Goal: Transaction & Acquisition: Purchase product/service

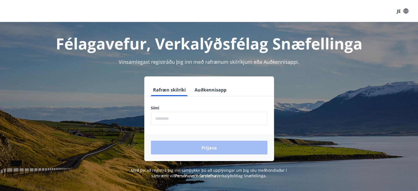
click at [163, 117] on input "phone" at bounding box center [209, 118] width 116 height 13
type input "********"
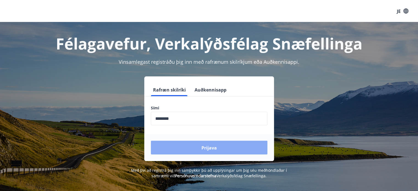
click at [200, 146] on button "Prijava" at bounding box center [209, 148] width 116 height 14
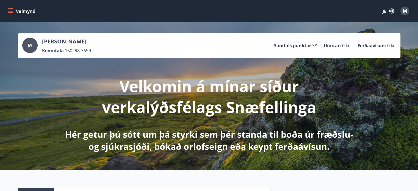
click at [8, 11] on icon "Jelovnik" at bounding box center [11, 11] width 6 height 1
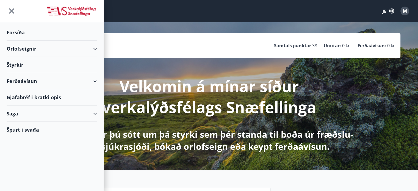
click at [71, 82] on div "Ferðaávísun" at bounding box center [52, 81] width 90 height 16
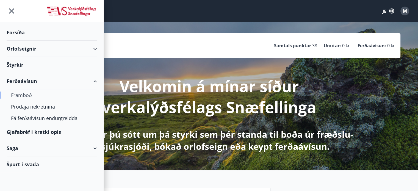
click at [30, 94] on font "Framboð" at bounding box center [21, 95] width 21 height 7
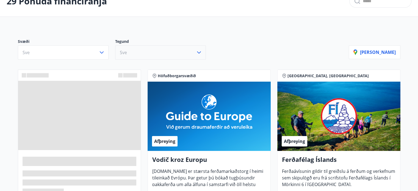
scroll to position [66, 0]
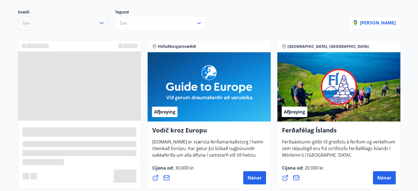
click at [99, 24] on icon "button" at bounding box center [101, 23] width 7 height 7
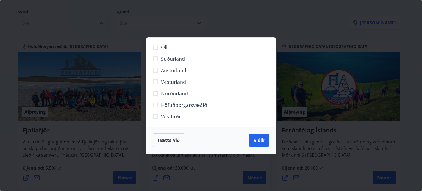
click at [233, 14] on div "Öll Suðurland Austurland Vesturland Norðurland Höfuðborgarsvæðið Vestfirðir Hæt…" at bounding box center [211, 95] width 422 height 191
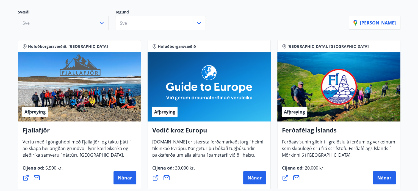
click at [168, 15] on p "Tegund" at bounding box center [163, 12] width 97 height 7
click at [171, 25] on button "Sve" at bounding box center [160, 23] width 91 height 14
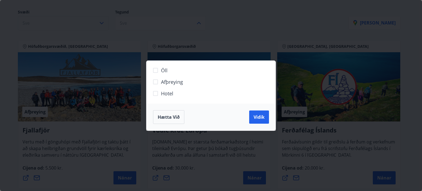
click at [166, 95] on font "Hotel" at bounding box center [167, 93] width 12 height 7
click at [265, 119] on button "Vidik" at bounding box center [259, 116] width 20 height 13
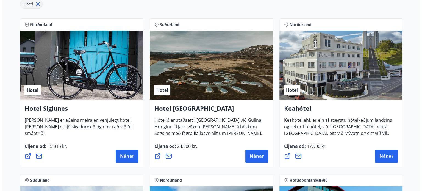
scroll to position [110, 0]
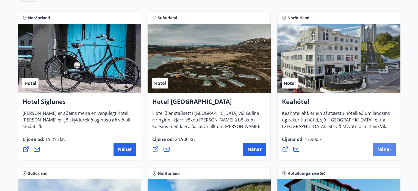
click at [386, 148] on font "Nánar" at bounding box center [384, 149] width 14 height 6
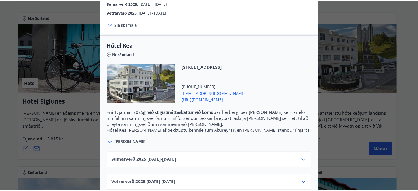
scroll to position [116, 0]
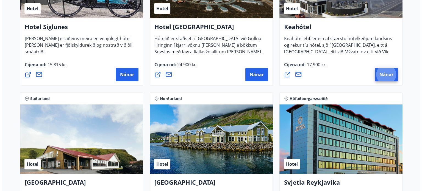
scroll to position [253, 0]
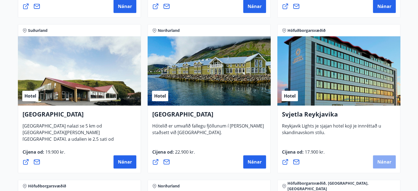
click at [382, 161] on font "Nánar" at bounding box center [384, 162] width 14 height 6
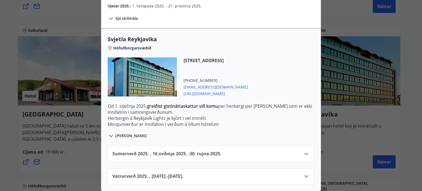
scroll to position [155, 0]
click at [230, 173] on div "Vetrarverð 2025. , 25.1.10. - 25.12.21." at bounding box center [210, 178] width 197 height 11
click at [303, 151] on icon at bounding box center [306, 153] width 7 height 7
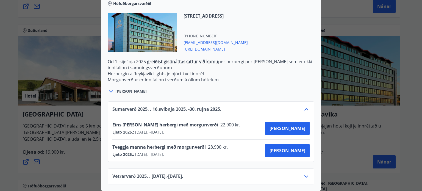
scroll to position [199, 0]
click at [289, 147] on font "[PERSON_NAME]" at bounding box center [287, 150] width 36 height 6
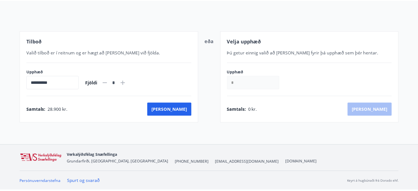
scroll to position [56, 0]
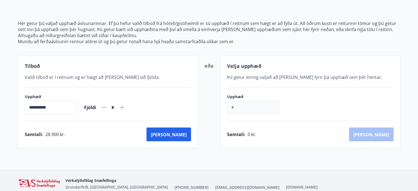
click at [125, 106] on icon at bounding box center [122, 107] width 7 height 7
type input "*"
click at [178, 132] on font "[PERSON_NAME]" at bounding box center [169, 134] width 36 height 6
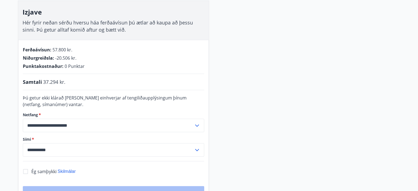
scroll to position [89, 0]
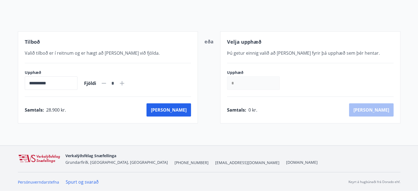
scroll to position [80, 0]
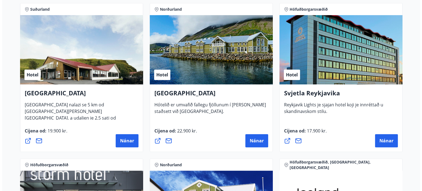
scroll to position [298, 0]
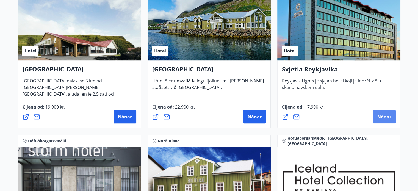
click at [393, 115] on button "Nánar" at bounding box center [384, 116] width 23 height 13
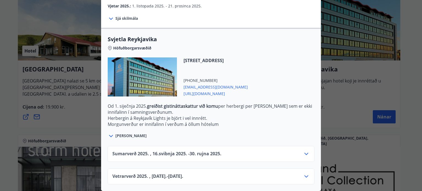
scroll to position [155, 0]
click at [264, 152] on div "Sumarverð 2025. , 16. svibnja 2025. - 30. rujna 2025." at bounding box center [210, 155] width 197 height 11
click at [296, 151] on div "Sumarverð 2025. , 16. svibnja 2025. - 30. rujna 2025." at bounding box center [210, 155] width 197 height 11
click at [304, 153] on icon at bounding box center [306, 154] width 4 height 2
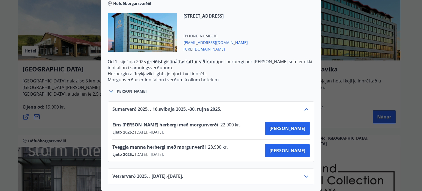
scroll to position [199, 0]
click at [298, 147] on font "[PERSON_NAME]" at bounding box center [287, 150] width 36 height 6
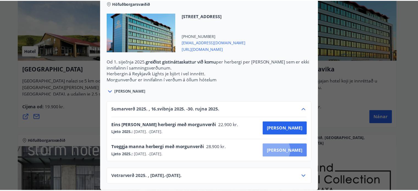
scroll to position [56, 0]
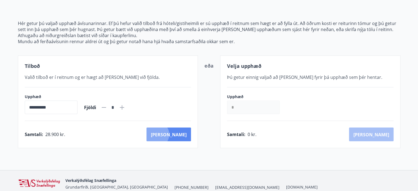
click at [181, 134] on font "[PERSON_NAME]" at bounding box center [169, 134] width 36 height 6
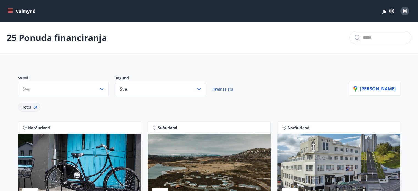
click at [19, 12] on font "Valmynd" at bounding box center [25, 11] width 19 height 6
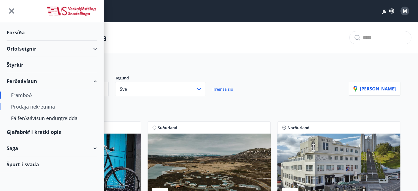
click at [31, 104] on font "Prodaja nekretnina" at bounding box center [33, 106] width 44 height 7
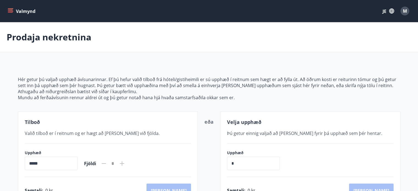
click at [9, 10] on icon "Jelovnik" at bounding box center [10, 10] width 5 height 1
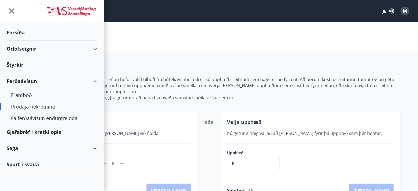
click at [32, 47] on font "Orlofseignir" at bounding box center [22, 48] width 30 height 7
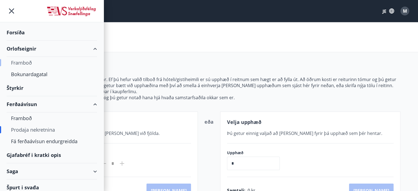
click at [27, 61] on font "Framboð" at bounding box center [21, 62] width 21 height 7
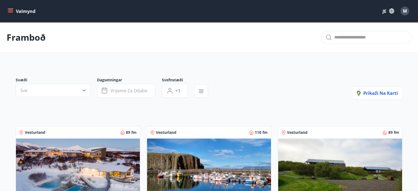
click at [9, 12] on icon "Jelovnik" at bounding box center [10, 12] width 5 height 1
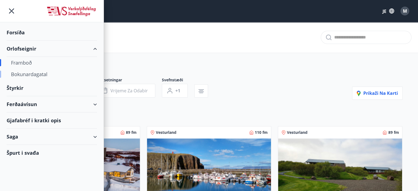
click at [30, 75] on font "Bokunardagatal" at bounding box center [29, 74] width 37 height 7
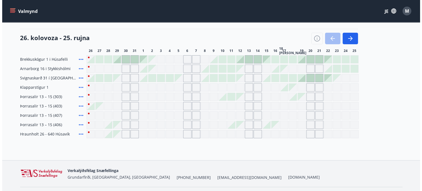
scroll to position [66, 0]
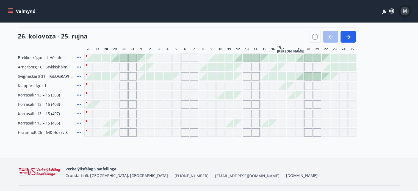
click at [403, 11] on font "M" at bounding box center [404, 11] width 4 height 6
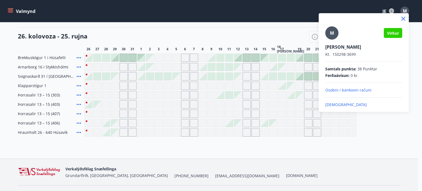
click at [335, 107] on p "[DEMOGRAPHIC_DATA]" at bounding box center [363, 104] width 77 height 5
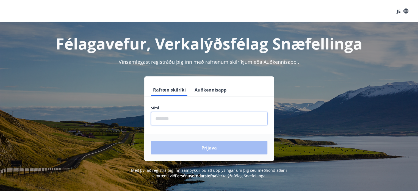
click at [192, 118] on input "phone" at bounding box center [209, 118] width 116 height 13
type input "********"
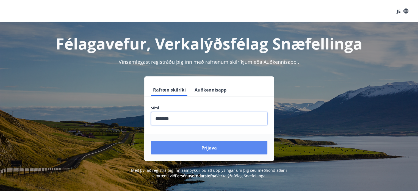
click at [196, 145] on button "Prijava" at bounding box center [209, 148] width 116 height 14
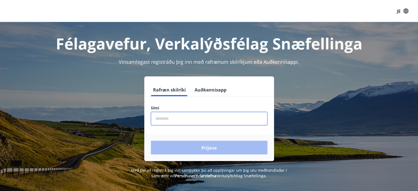
click at [182, 117] on input "phone" at bounding box center [209, 118] width 116 height 13
type input "********"
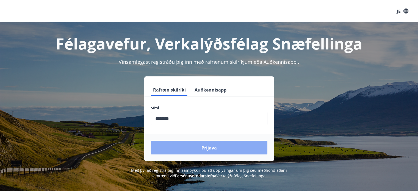
click at [205, 146] on font "Prijava" at bounding box center [208, 148] width 15 height 6
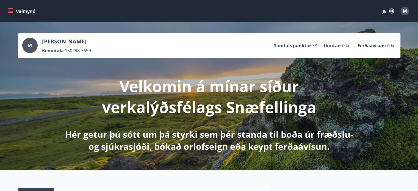
click at [10, 9] on icon "Jelovnik" at bounding box center [10, 10] width 5 height 5
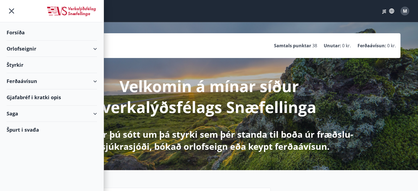
click at [40, 49] on div "Orlofseignir" at bounding box center [52, 49] width 90 height 16
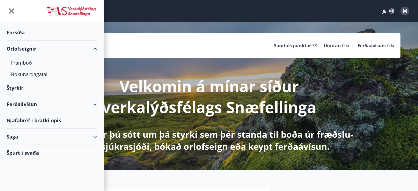
click at [56, 104] on div "Ferðaávísun" at bounding box center [52, 104] width 90 height 16
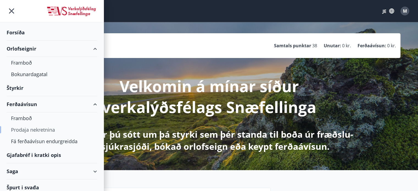
click at [54, 124] on div "Prodaja nekretnina" at bounding box center [52, 130] width 82 height 12
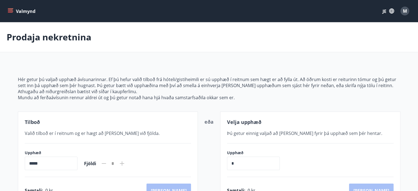
click at [8, 8] on icon "Jelovnik" at bounding box center [10, 10] width 5 height 5
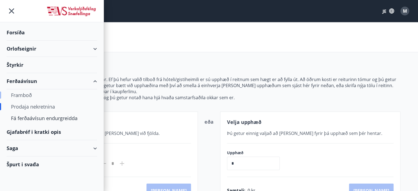
click at [27, 93] on font "Framboð" at bounding box center [21, 95] width 21 height 7
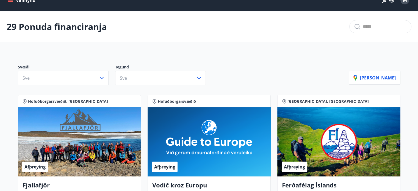
scroll to position [22, 0]
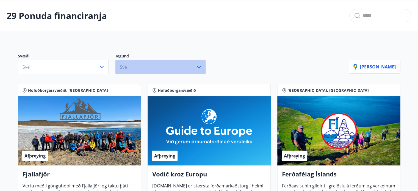
click at [179, 66] on button "Sve" at bounding box center [160, 67] width 91 height 14
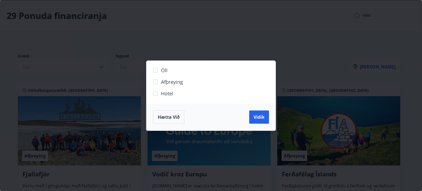
click at [164, 91] on font "Hotel" at bounding box center [167, 93] width 12 height 7
click at [255, 117] on font "Vidik" at bounding box center [258, 117] width 11 height 6
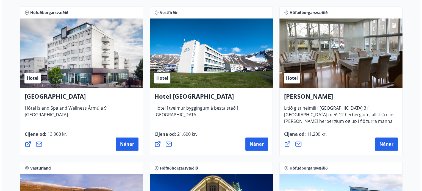
scroll to position [736, 0]
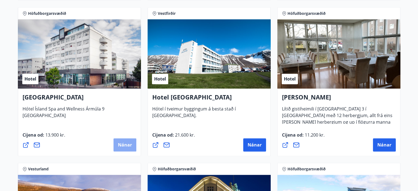
click at [127, 147] on font "Nánar" at bounding box center [125, 145] width 14 height 6
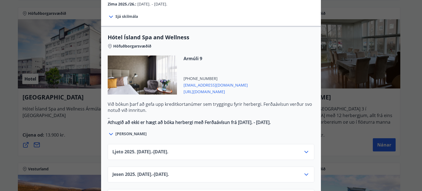
scroll to position [340, 0]
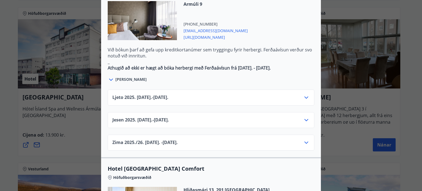
click at [219, 94] on div "Ljeto 2025. [DATE]. - [DATE]." at bounding box center [210, 99] width 197 height 11
click at [303, 94] on icon at bounding box center [306, 97] width 7 height 7
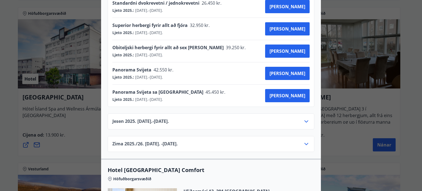
scroll to position [0, 0]
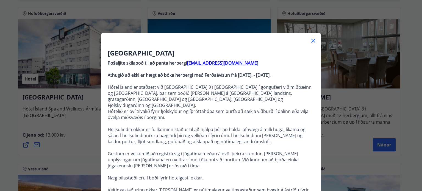
click at [368, 88] on div "Hotel Ísland Pošaljite skilaboð til að panta herbergi [EMAIL_ADDRESS][DOMAIN_NA…" at bounding box center [211, 95] width 422 height 191
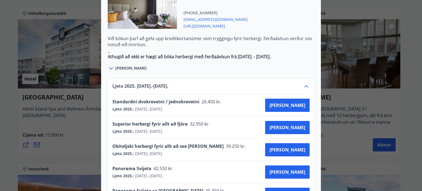
scroll to position [362, 0]
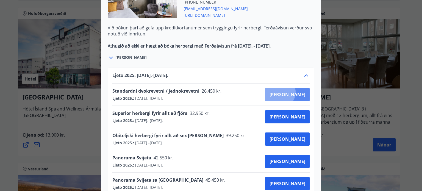
click at [298, 91] on font "[PERSON_NAME]" at bounding box center [287, 94] width 36 height 6
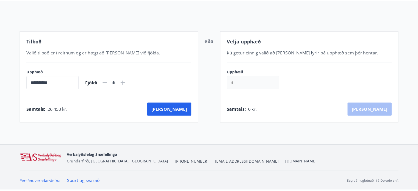
scroll to position [56, 0]
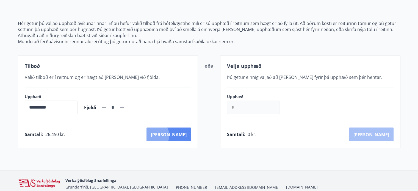
click at [179, 135] on font "[PERSON_NAME]" at bounding box center [169, 134] width 36 height 6
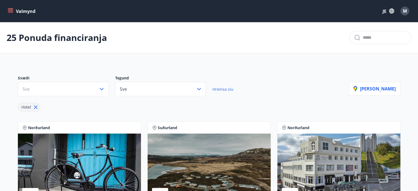
click at [407, 13] on div "M" at bounding box center [404, 11] width 9 height 9
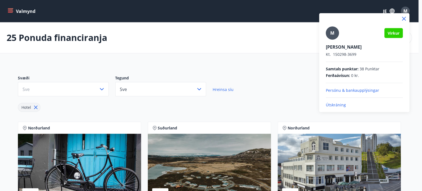
click at [407, 13] on div at bounding box center [211, 95] width 422 height 191
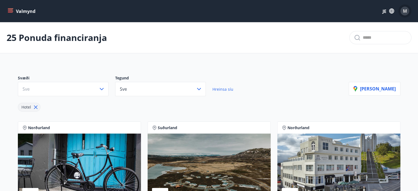
click at [403, 10] on font "M" at bounding box center [404, 11] width 4 height 6
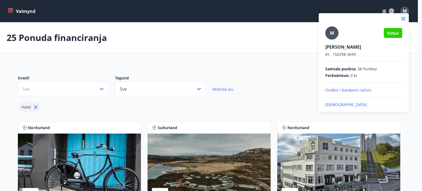
click at [329, 103] on font "[DEMOGRAPHIC_DATA]" at bounding box center [345, 104] width 41 height 5
